Goal: Use online tool/utility: Utilize a website feature to perform a specific function

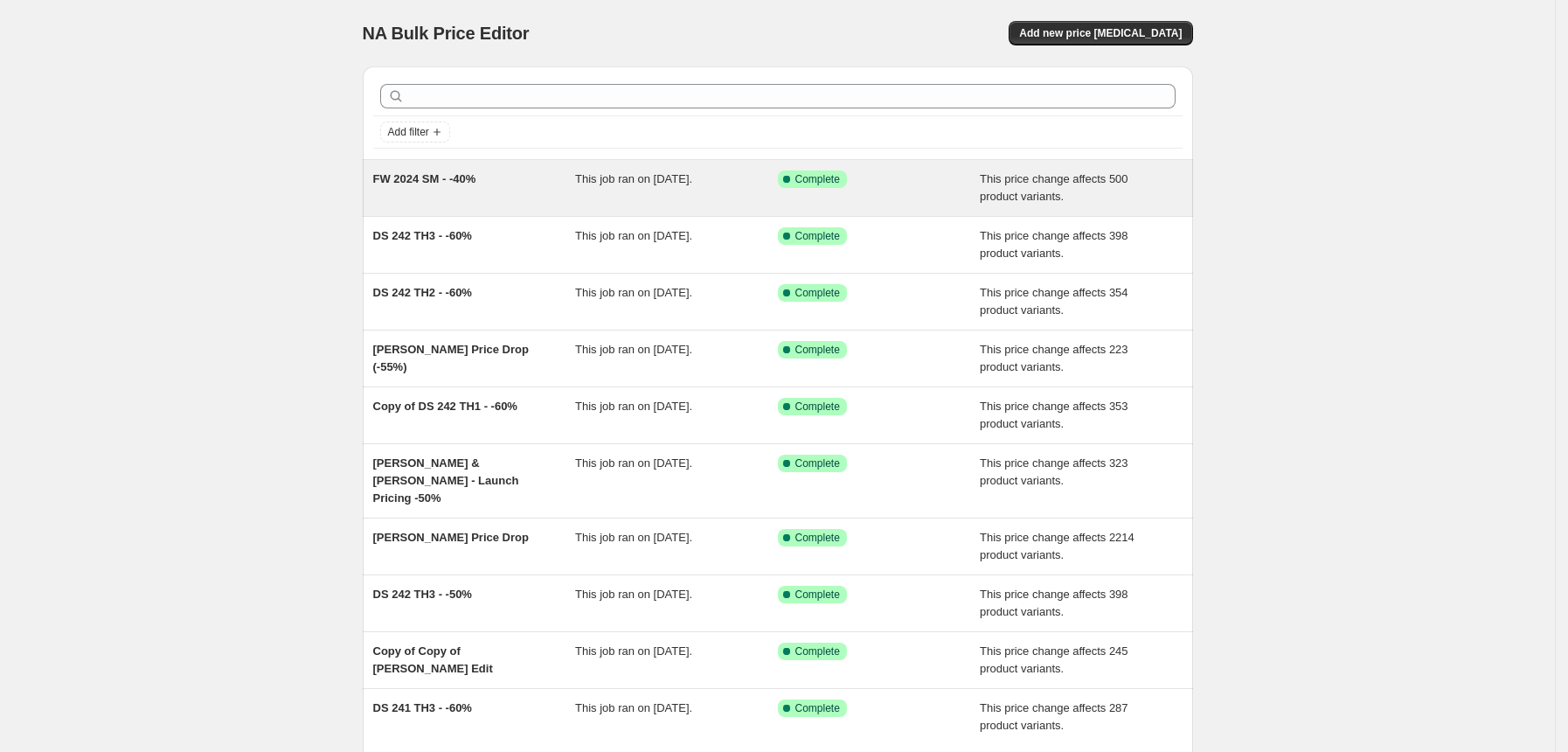
click at [456, 207] on div "FW 2024 SM - -40% This job ran on [DATE]. Success Complete Complete This price …" at bounding box center [779, 188] width 831 height 56
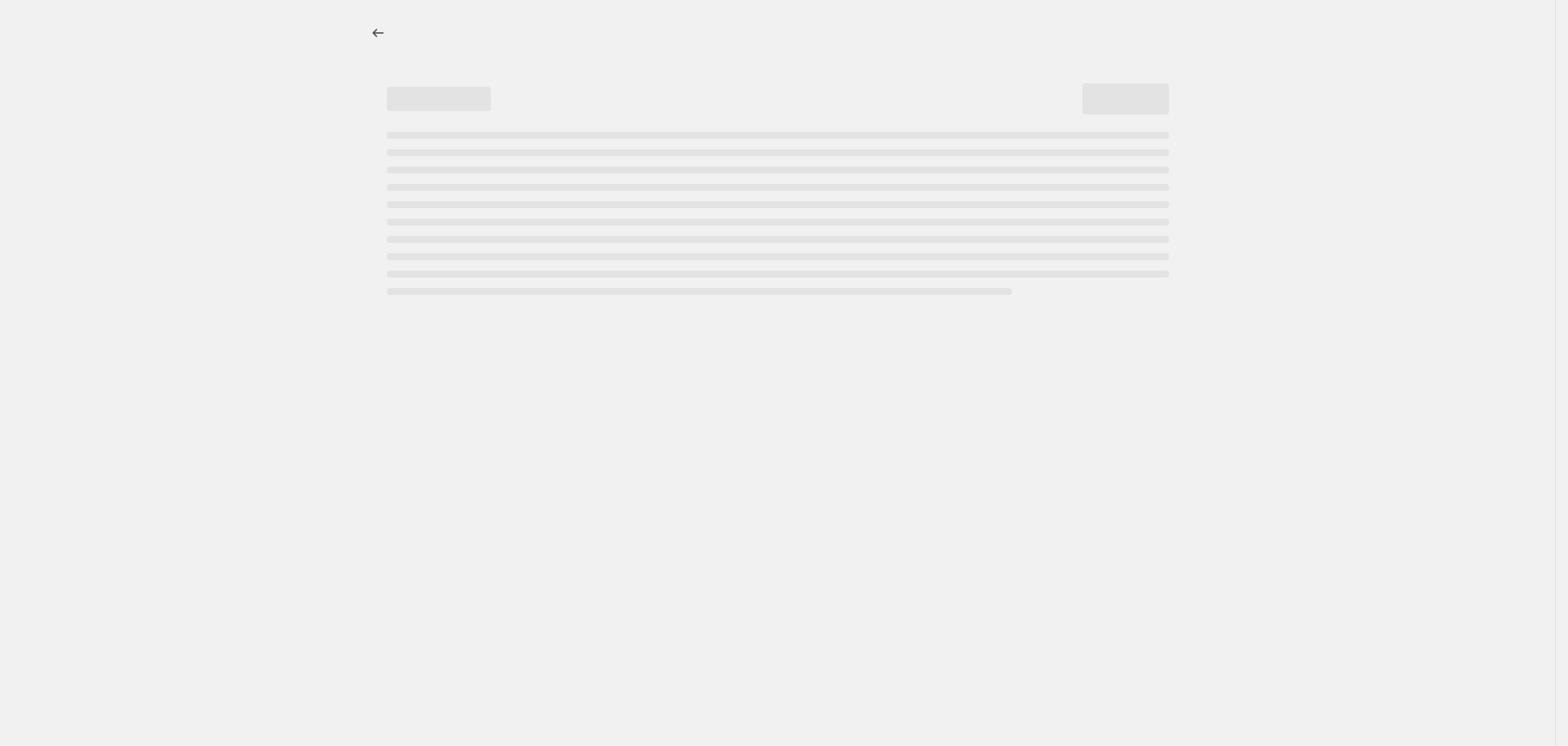
select select "pcap"
select select "no_change"
select select "tag"
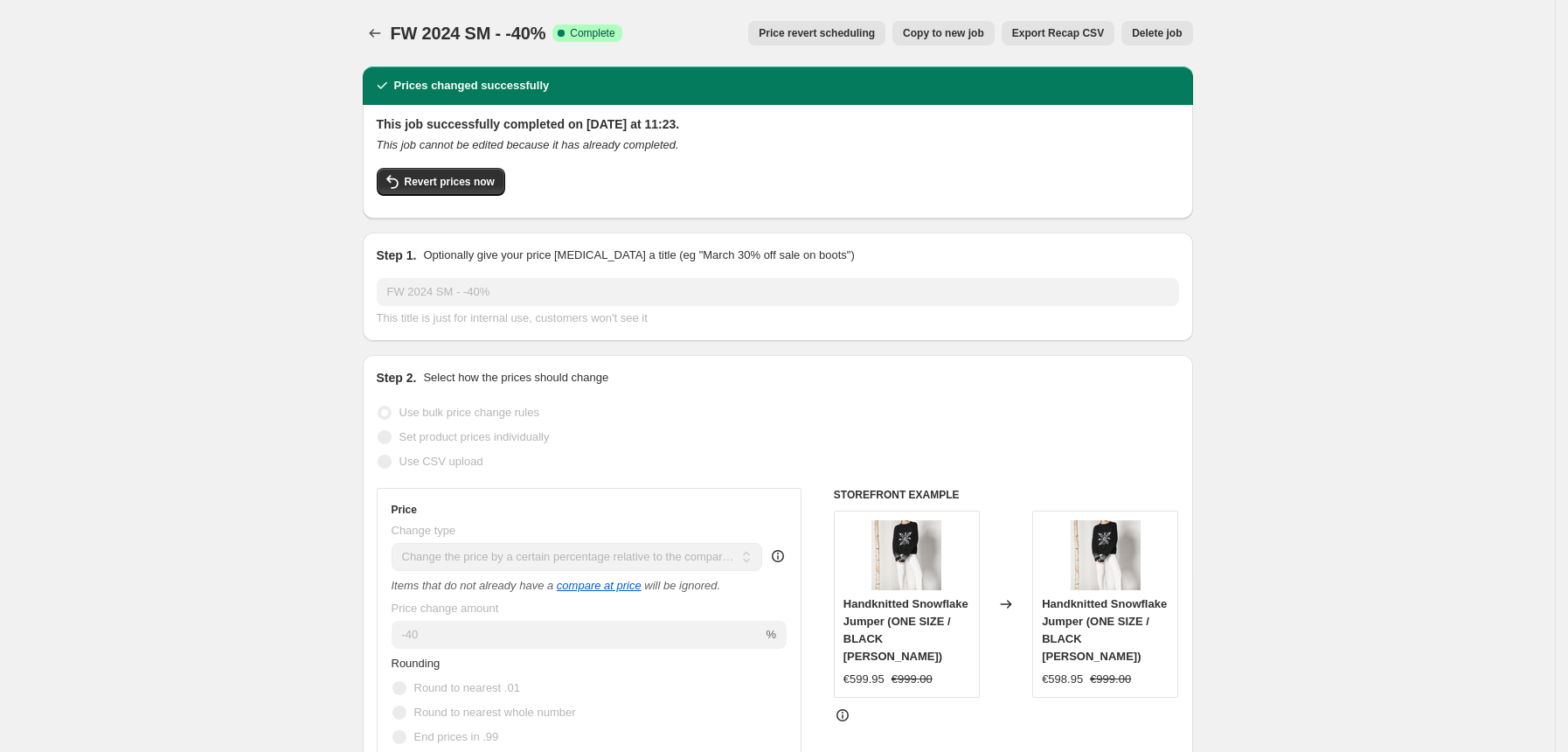
click at [944, 40] on span "Copy to new job" at bounding box center [944, 33] width 81 height 14
select select "pcap"
select select "no_change"
select select "tag"
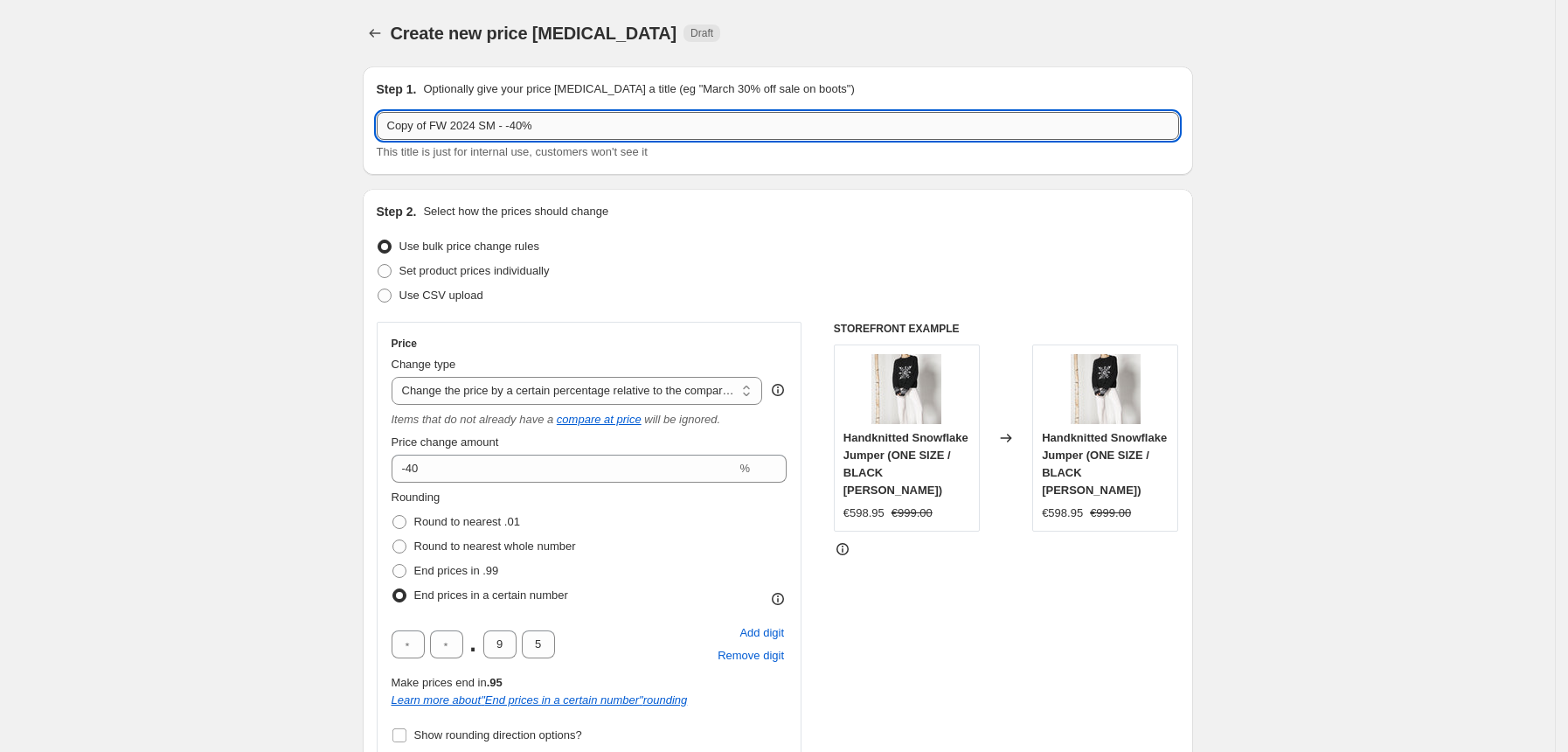
click at [505, 129] on input "Copy of FW 2024 SM - -40%" at bounding box center [778, 125] width 802 height 28
paste input "Mixed EOBL TH3"
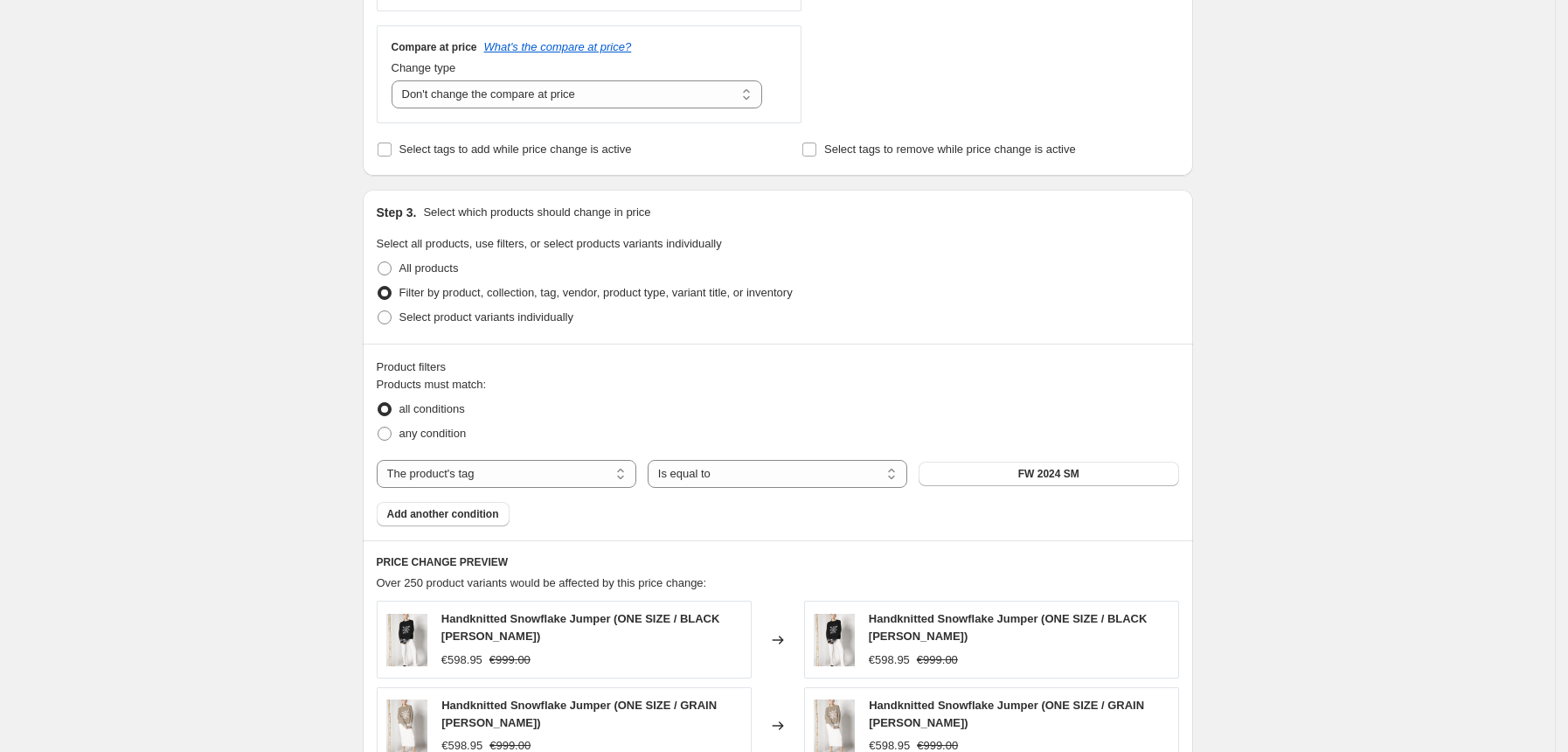
scroll to position [774, 0]
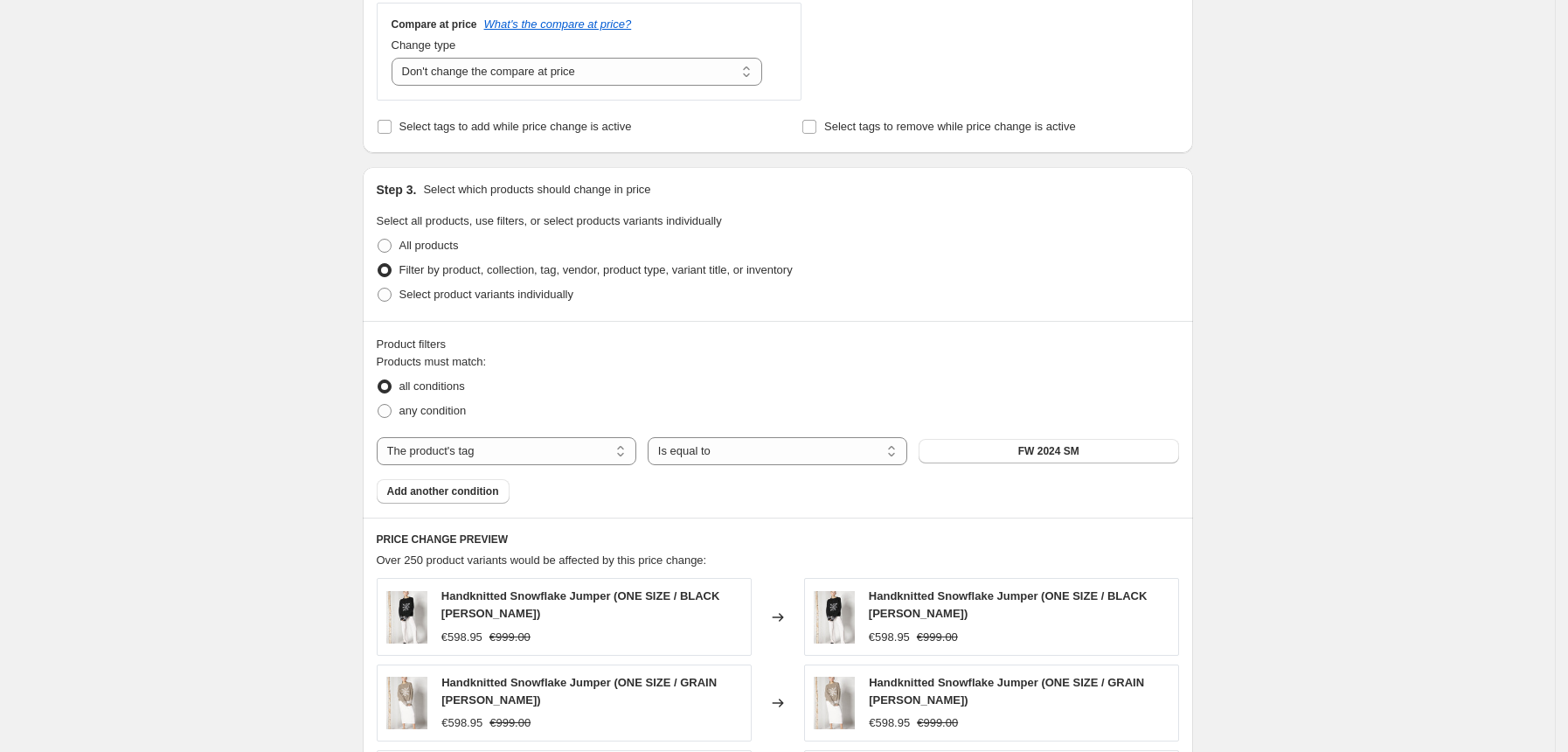
type input "Mixed EOBL TH3 - -40%"
click at [1057, 464] on div "Products must match: all conditions any condition The product The product's col…" at bounding box center [778, 428] width 802 height 151
click at [1057, 464] on div "The product The product's collection The product's tag The product's vendor The…" at bounding box center [778, 451] width 802 height 28
click at [1059, 458] on span "FW 2024 SM" at bounding box center [1049, 452] width 61 height 14
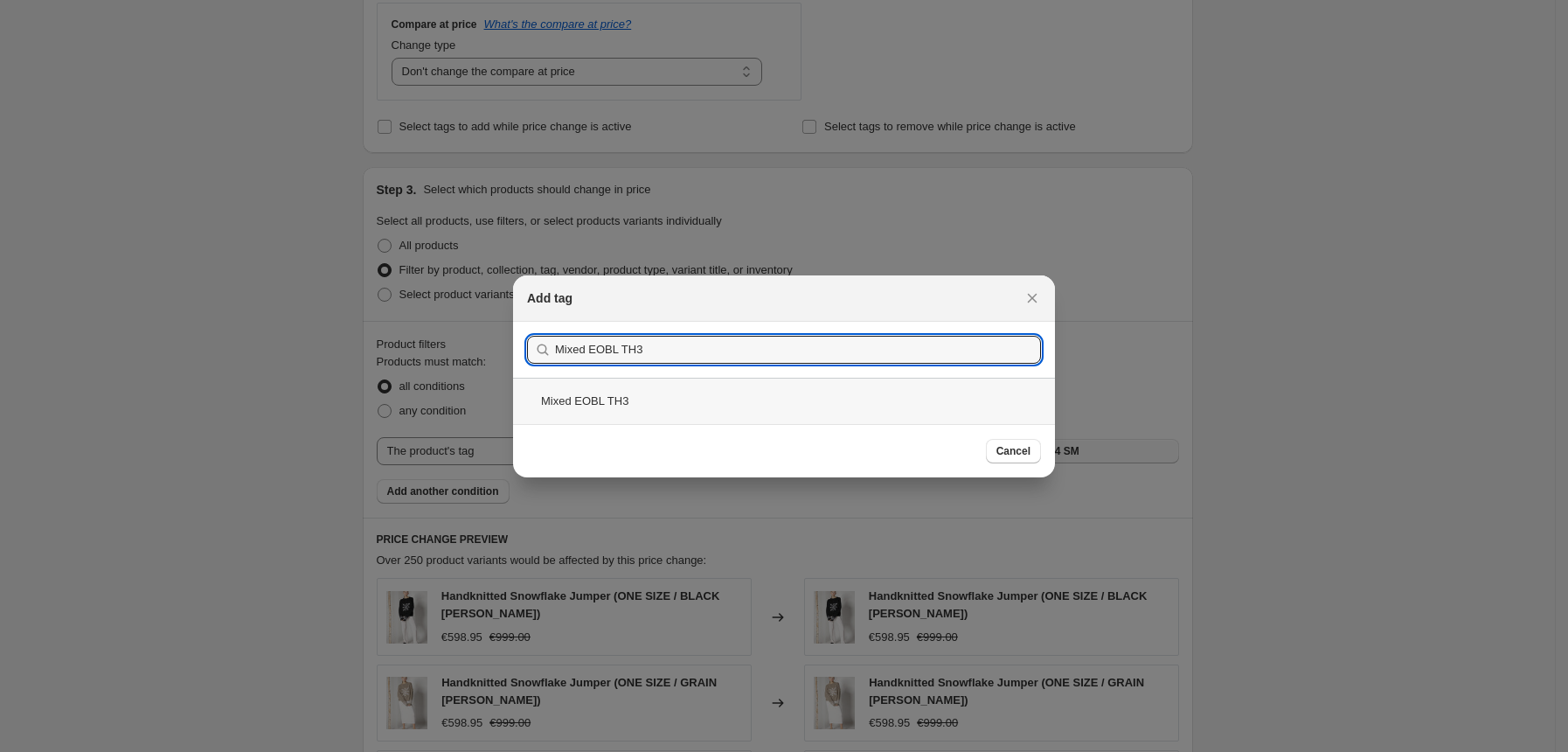
type input "Mixed EOBL TH3"
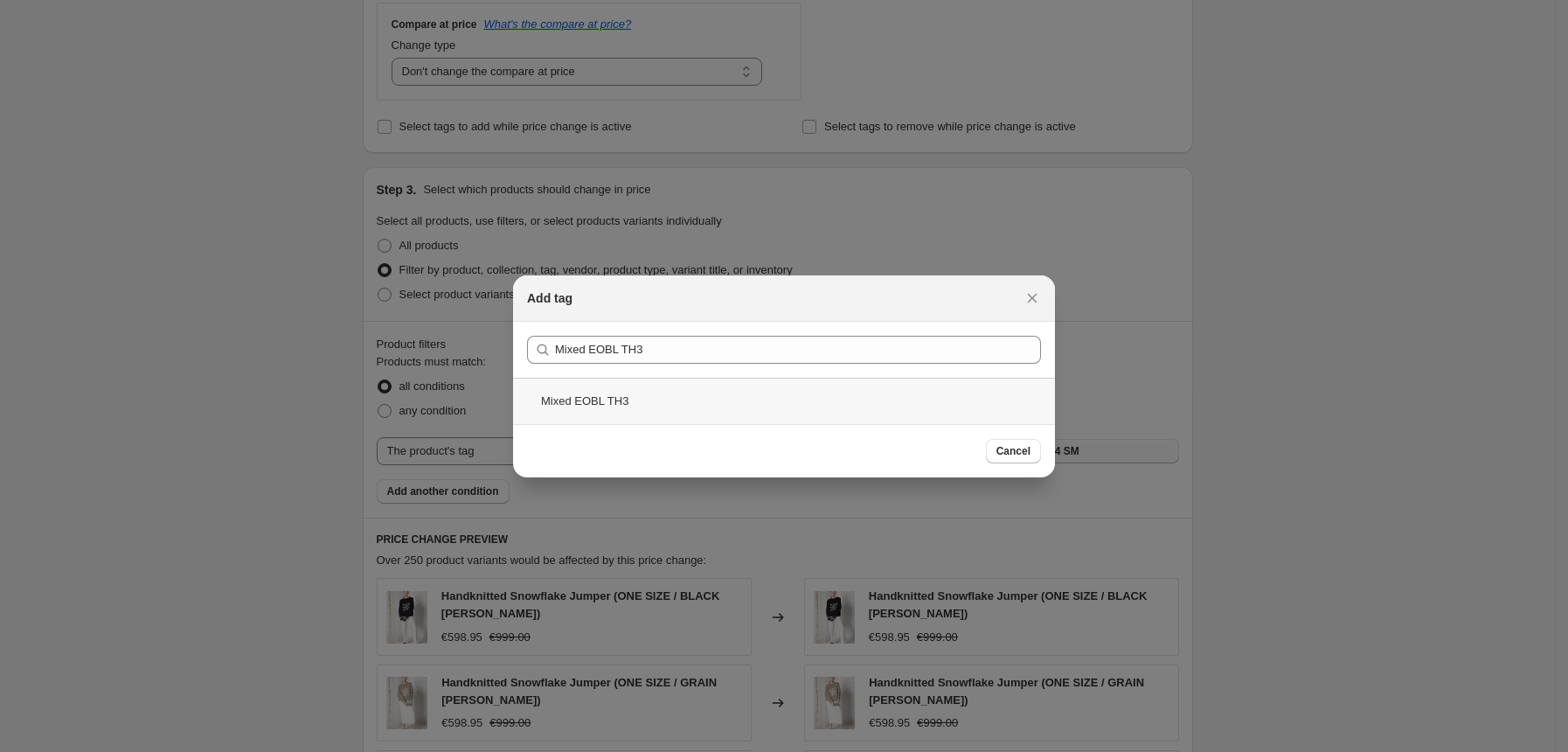
click at [607, 390] on div "Mixed EOBL TH3" at bounding box center [783, 400] width 542 height 46
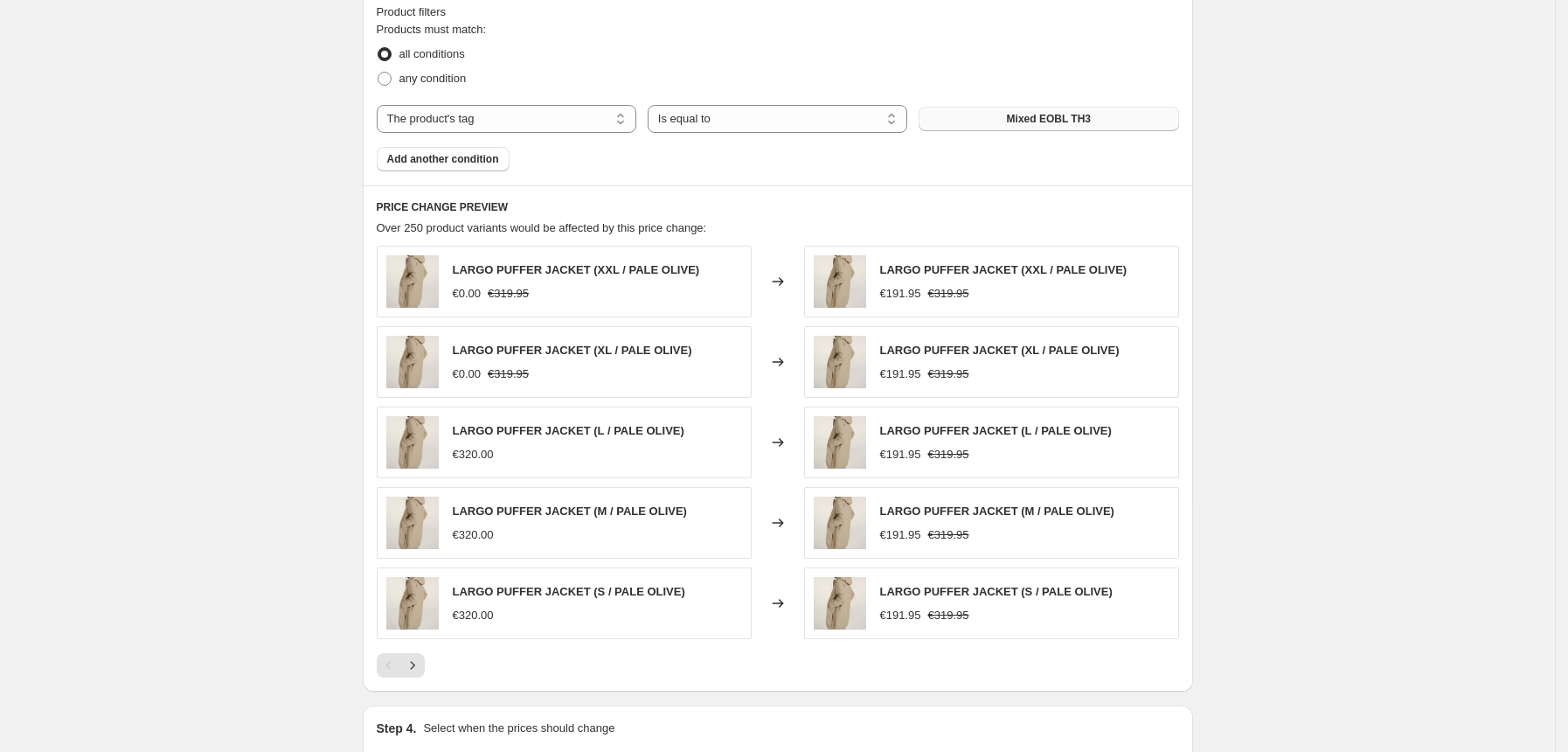
scroll to position [1319, 0]
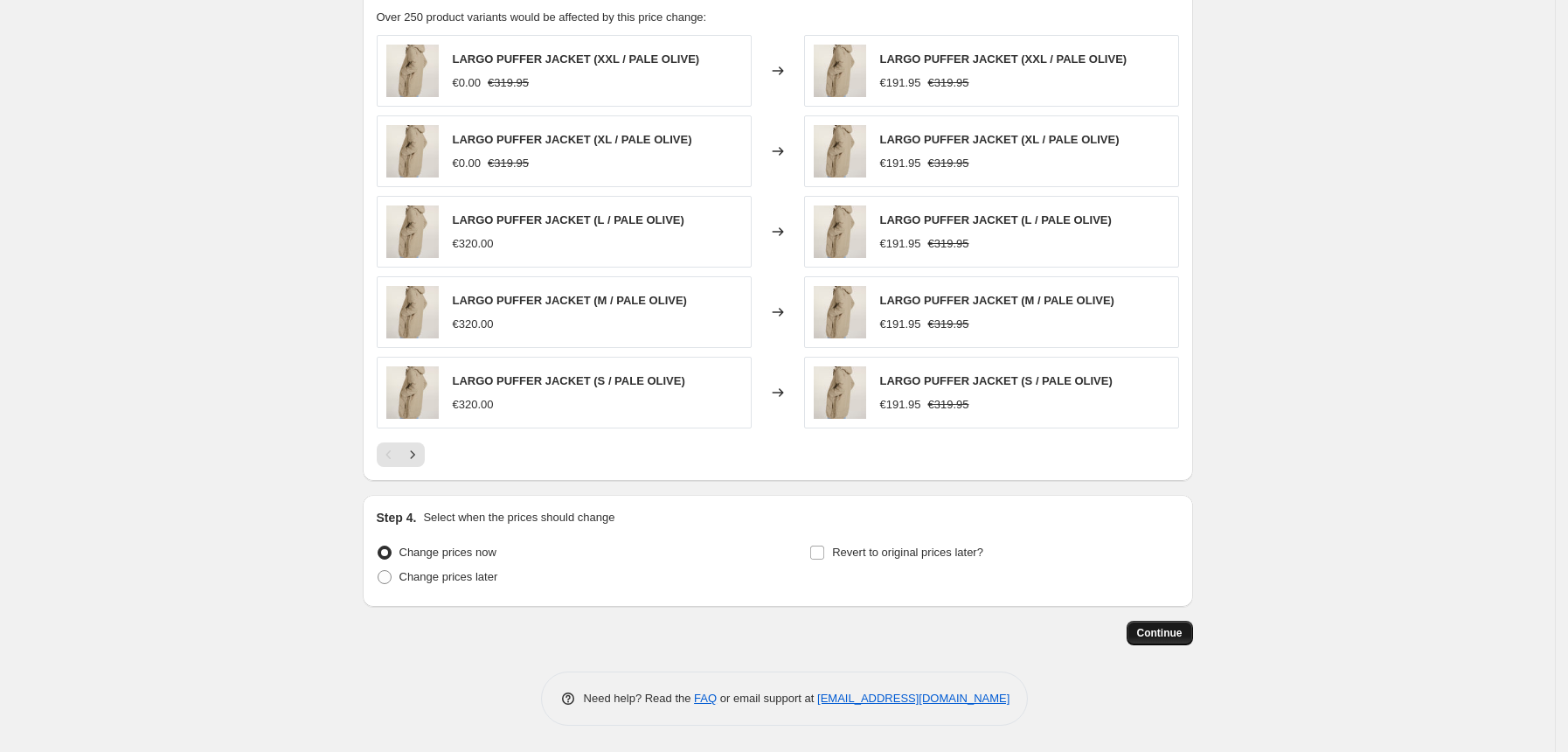
click at [1166, 638] on span "Continue" at bounding box center [1160, 634] width 45 height 14
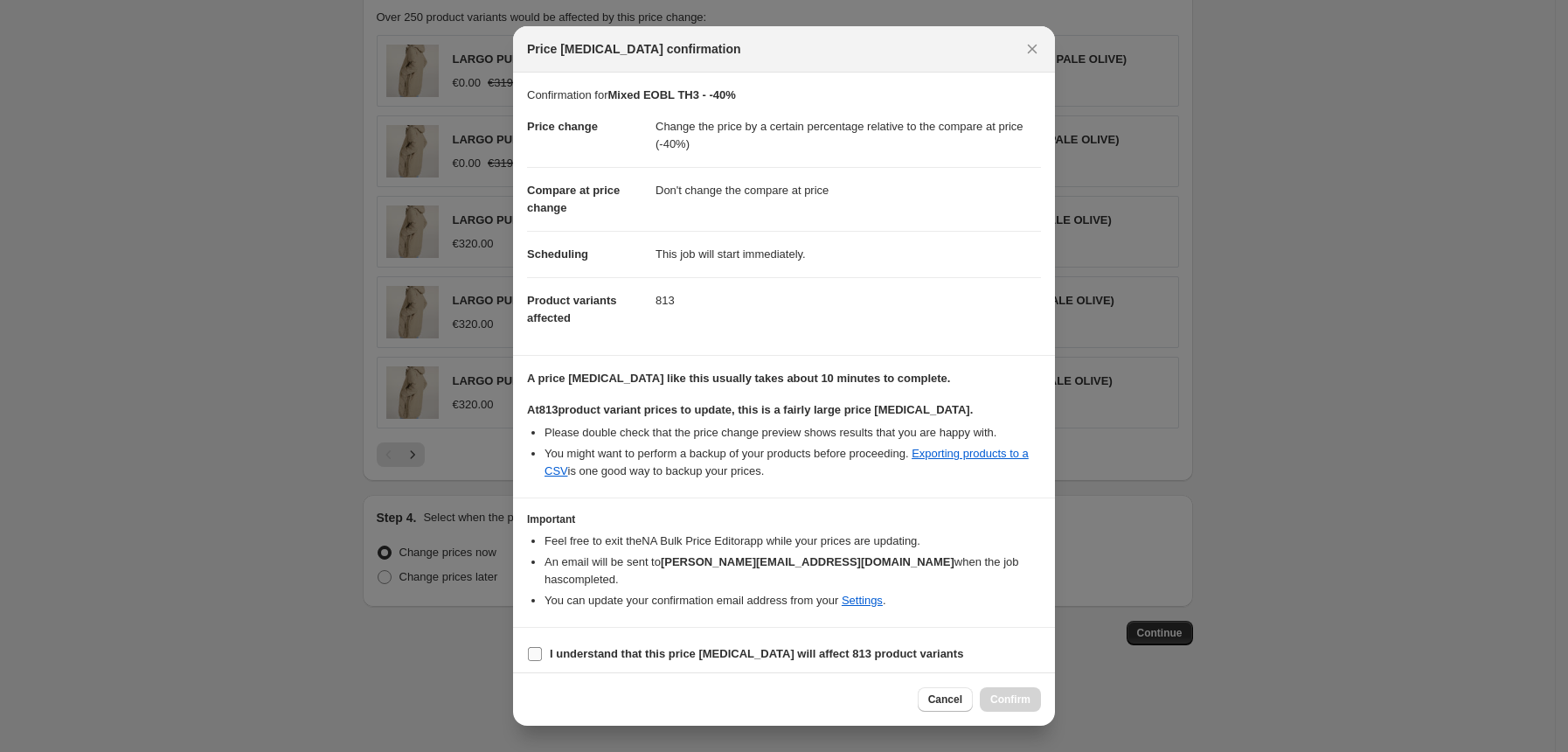
click at [540, 647] on input "I understand that this price [MEDICAL_DATA] will affect 813 product variants" at bounding box center [535, 655] width 14 height 14
checkbox input "true"
click at [1023, 696] on span "Confirm" at bounding box center [1010, 700] width 41 height 14
